Goal: Task Accomplishment & Management: Manage account settings

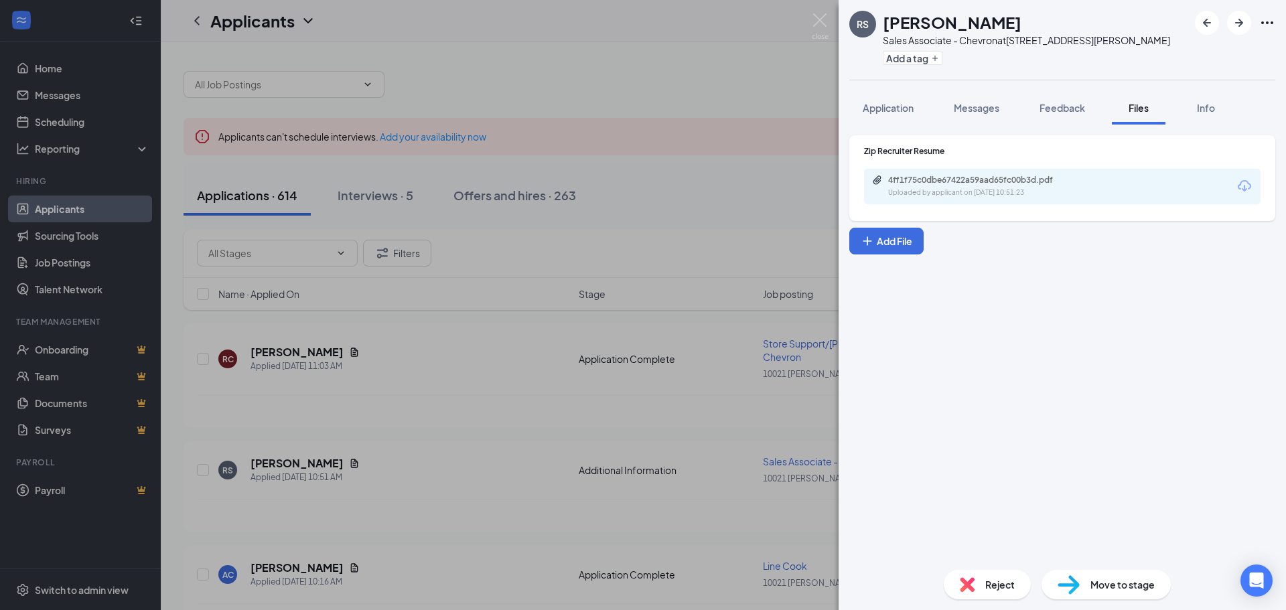
click at [622, 135] on div "RS Ricardo Solis Sales Associate - Chevron at 10021 Pacheco Pass Hwy Add a tag …" at bounding box center [643, 305] width 1286 height 610
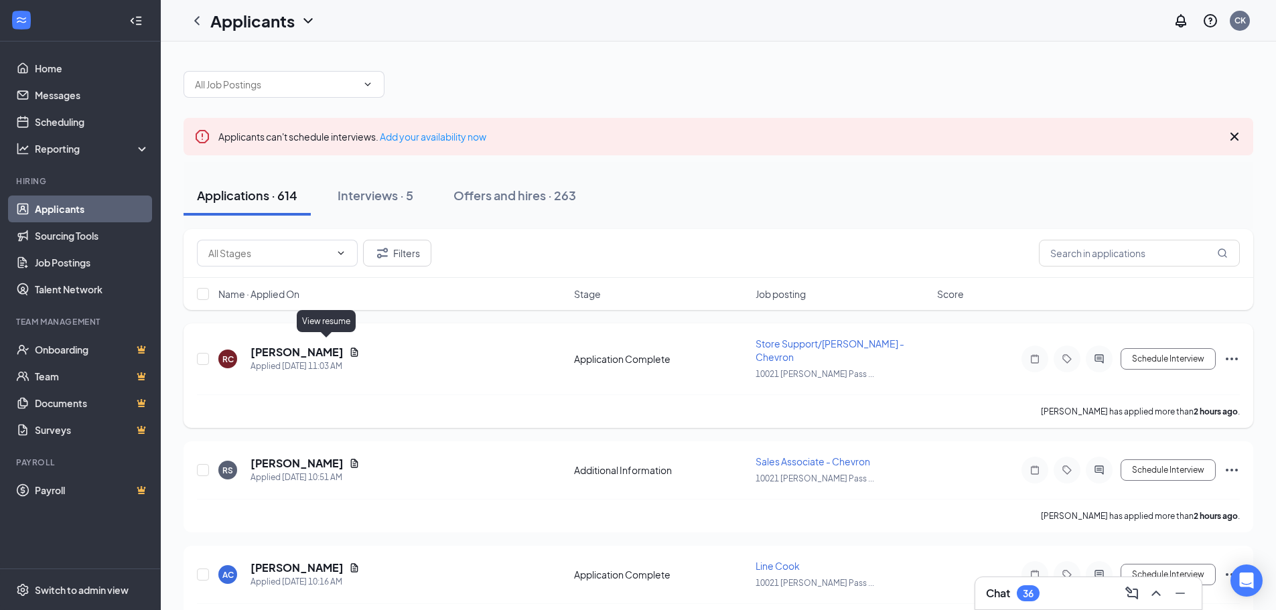
click at [349, 349] on icon "Document" at bounding box center [354, 352] width 11 height 11
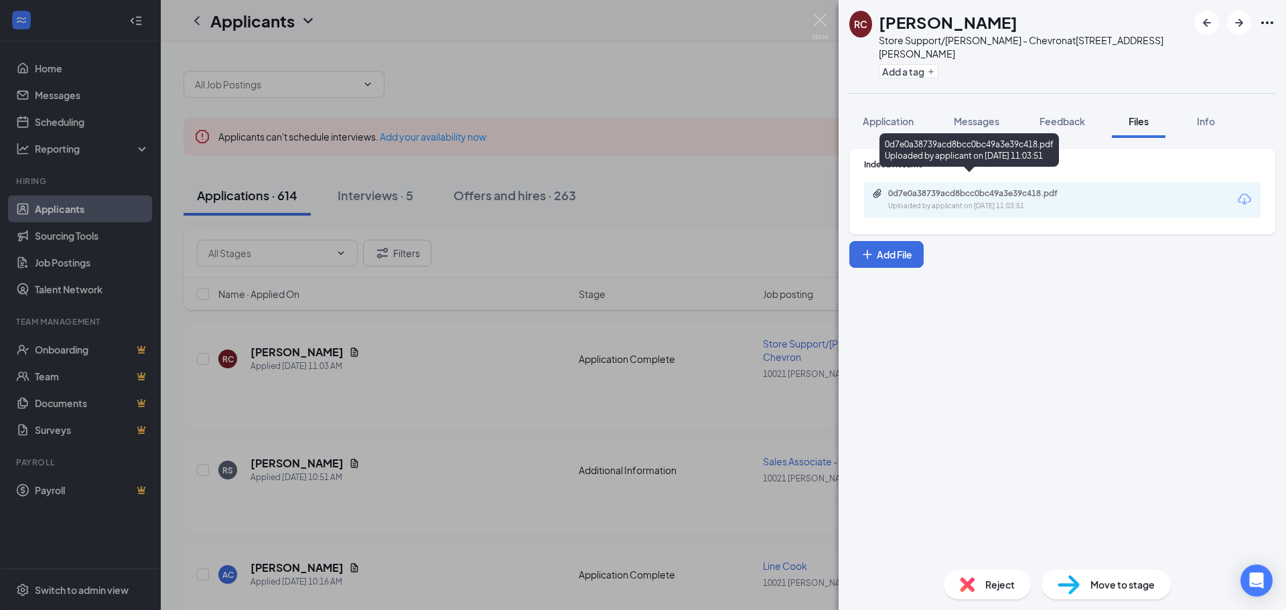
click at [901, 188] on div "0d7e0a38739acd8bcc0bc49a3e39c418.pdf" at bounding box center [982, 193] width 188 height 11
